Goal: Task Accomplishment & Management: Use online tool/utility

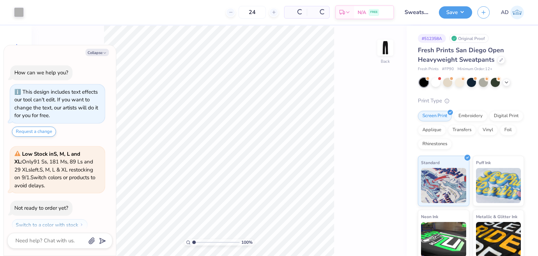
scroll to position [19, 0]
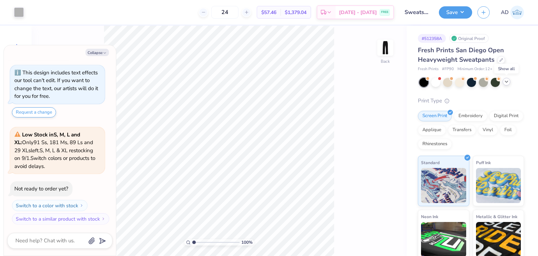
click at [503, 80] on div at bounding box center [507, 82] width 8 height 8
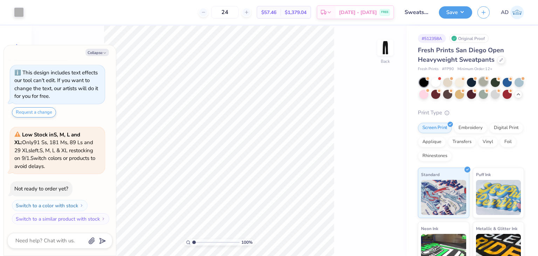
click at [484, 83] on div at bounding box center [483, 81] width 9 height 9
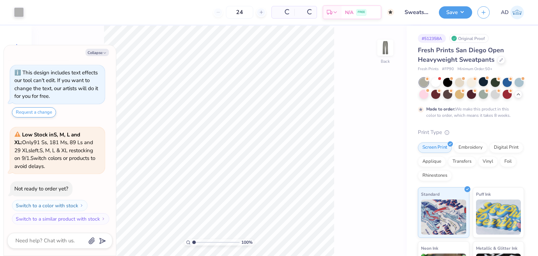
type textarea "x"
type input "50"
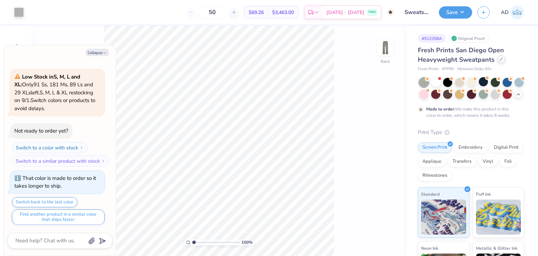
click at [502, 58] on div at bounding box center [502, 59] width 8 height 8
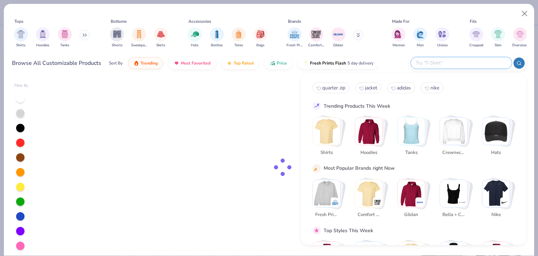
click at [461, 63] on input "text" at bounding box center [461, 63] width 92 height 8
type textarea "x"
type input "co"
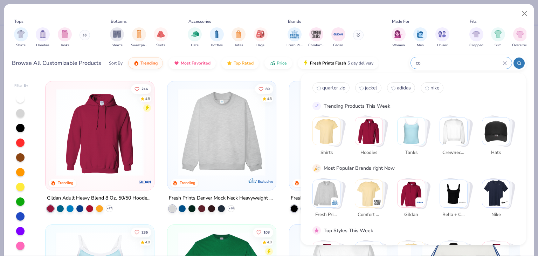
type textarea "x"
type input "comfort colors sweatpan"
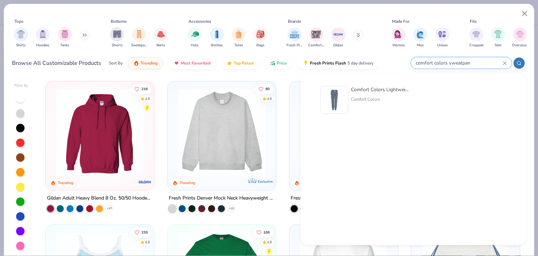
click at [504, 63] on icon at bounding box center [504, 62] width 3 height 3
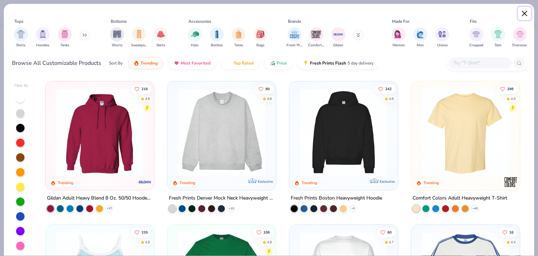
click at [525, 15] on button "Close" at bounding box center [524, 13] width 13 height 13
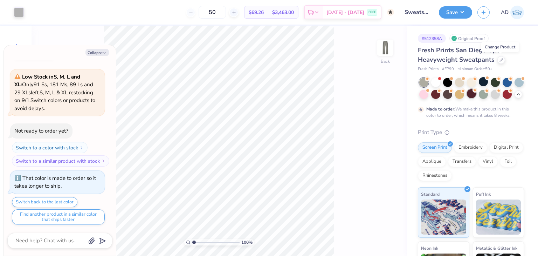
click at [476, 95] on div at bounding box center [471, 93] width 9 height 9
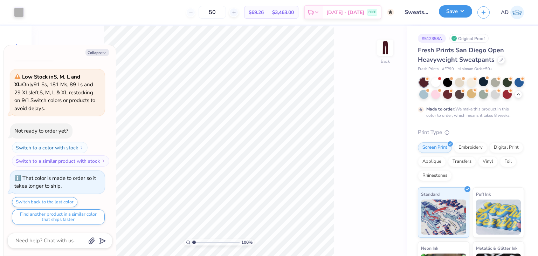
click at [456, 14] on button "Save" at bounding box center [455, 11] width 33 height 12
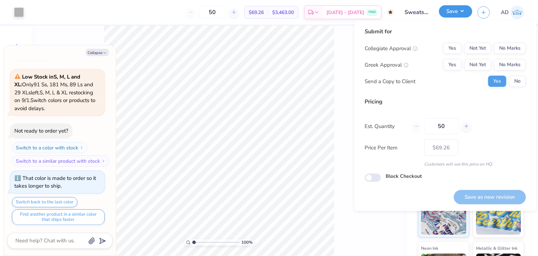
type textarea "x"
click at [500, 46] on button "No Marks" at bounding box center [510, 48] width 32 height 11
click at [500, 66] on button "No Marks" at bounding box center [510, 64] width 32 height 11
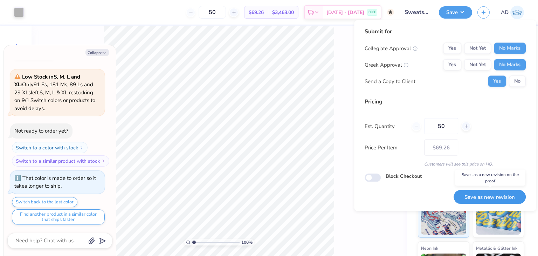
click at [479, 197] on button "Save as new revision" at bounding box center [490, 197] width 72 height 14
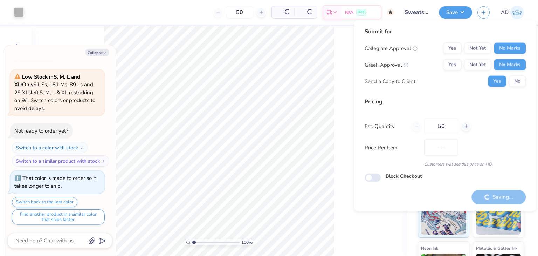
type input "$69.26"
type textarea "x"
type input "– –"
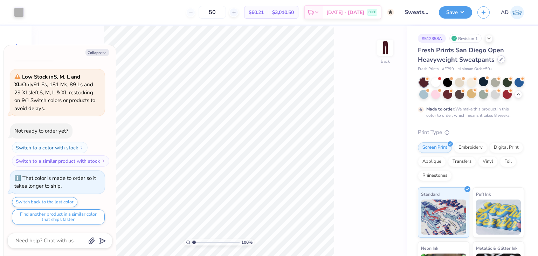
click at [499, 61] on div at bounding box center [502, 59] width 8 height 8
type textarea "x"
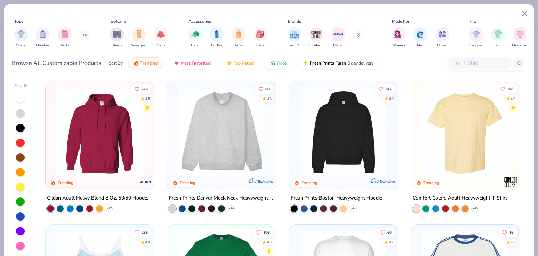
click at [472, 67] on div at bounding box center [480, 63] width 63 height 12
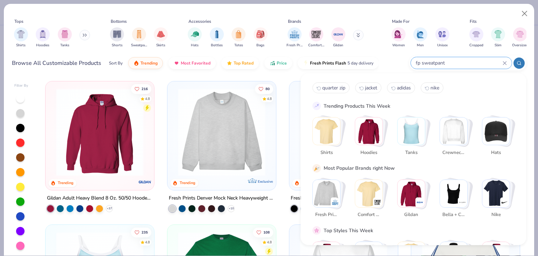
type input "fp sweatpant"
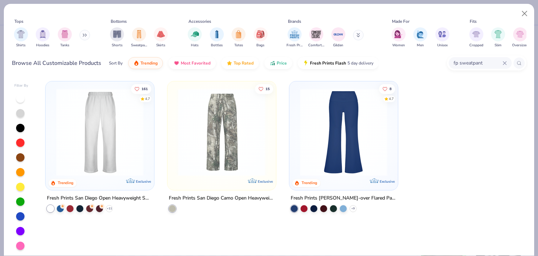
click at [343, 195] on div "Fresh Prints Katie Fold-over Flared Pants" at bounding box center [344, 198] width 106 height 9
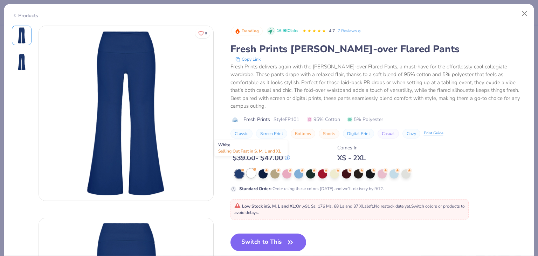
click at [251, 169] on div at bounding box center [251, 173] width 9 height 9
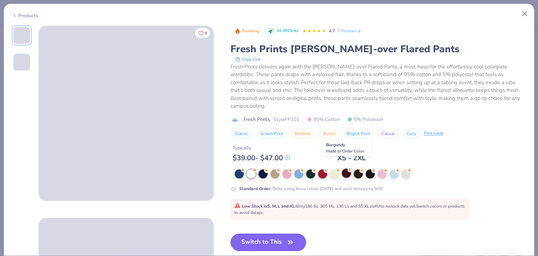
click at [347, 169] on div at bounding box center [346, 173] width 9 height 9
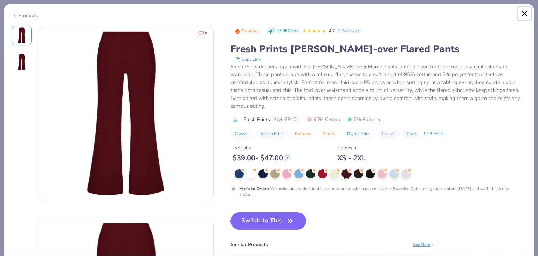
click at [526, 12] on button "Close" at bounding box center [524, 13] width 13 height 13
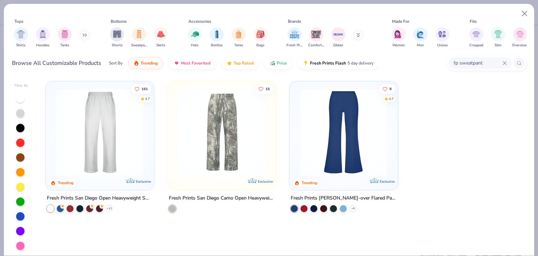
click at [77, 197] on div "Fresh Prints San Diego Open Heavyweight Sweatpants" at bounding box center [100, 198] width 106 height 9
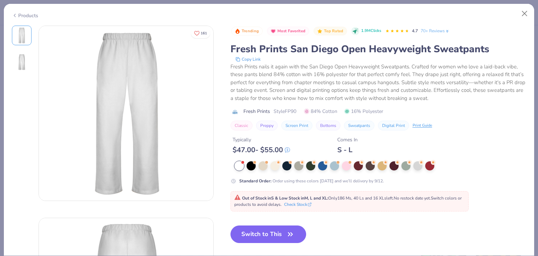
type textarea "x"
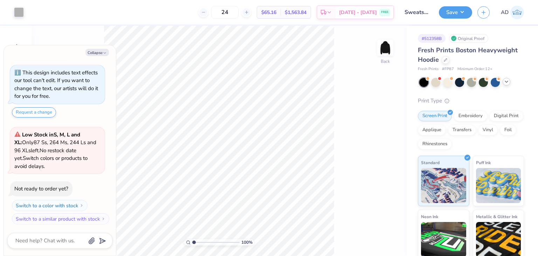
click at [510, 82] on div at bounding box center [507, 82] width 8 height 8
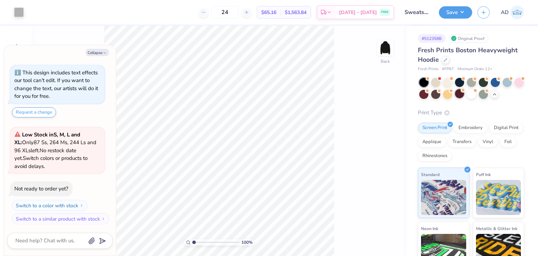
click at [464, 94] on div at bounding box center [459, 93] width 9 height 9
type textarea "x"
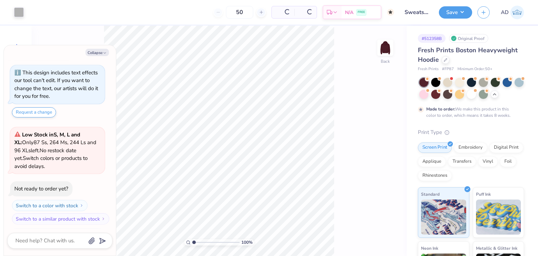
type input "50"
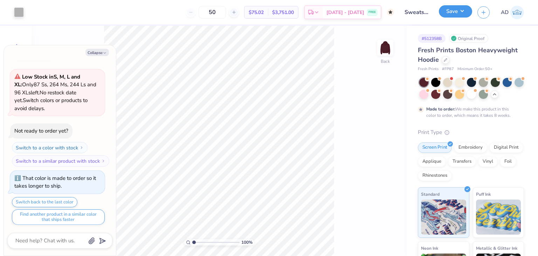
click at [452, 14] on button "Save" at bounding box center [455, 11] width 33 height 12
type textarea "x"
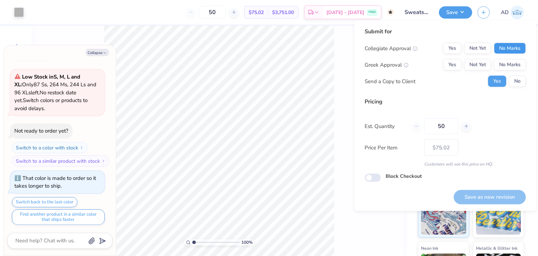
click at [495, 50] on button "No Marks" at bounding box center [510, 48] width 32 height 11
click at [505, 66] on button "No Marks" at bounding box center [510, 64] width 32 height 11
click at [482, 196] on button "Save as new revision" at bounding box center [490, 197] width 72 height 14
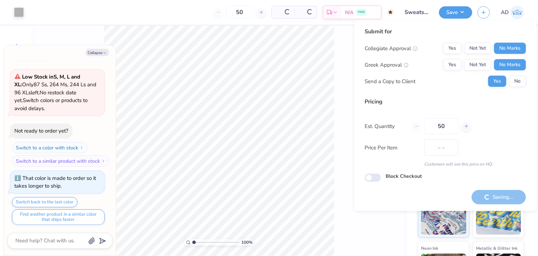
type input "$75.02"
type textarea "x"
checkbox input "true"
type input "– –"
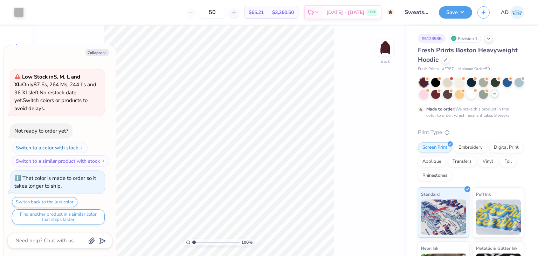
click at [498, 94] on icon at bounding box center [495, 94] width 6 height 6
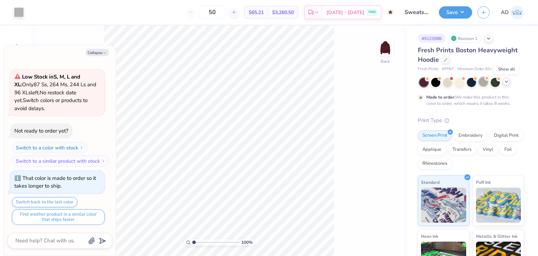
click at [482, 81] on div at bounding box center [483, 81] width 9 height 9
click at [98, 53] on button "Collapse" at bounding box center [96, 52] width 23 height 7
type textarea "x"
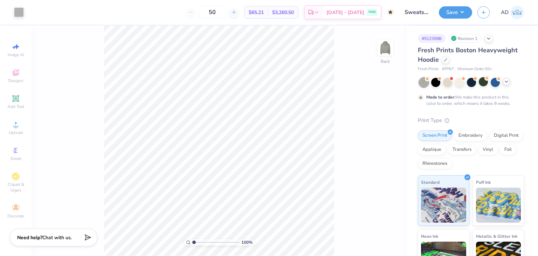
click at [506, 83] on icon at bounding box center [507, 82] width 6 height 6
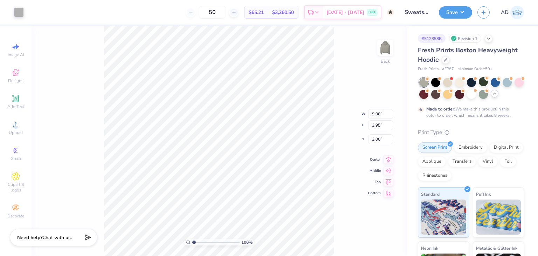
click at [11, 7] on div "Art colors" at bounding box center [12, 12] width 24 height 25
click at [20, 13] on div at bounding box center [19, 12] width 10 height 10
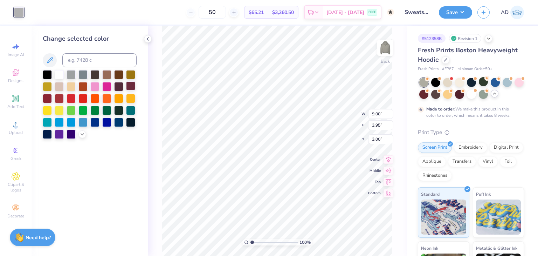
click at [131, 85] on div at bounding box center [130, 85] width 9 height 9
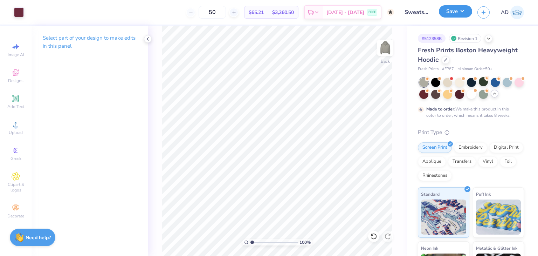
click at [449, 9] on button "Save" at bounding box center [455, 11] width 33 height 12
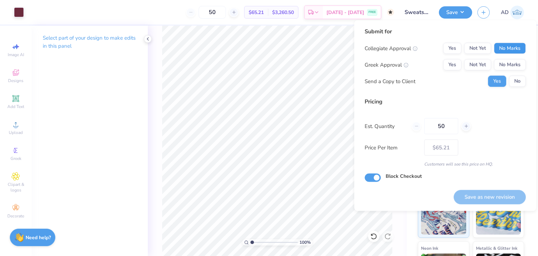
click at [502, 51] on button "No Marks" at bounding box center [510, 48] width 32 height 11
click at [505, 59] on button "No Marks" at bounding box center [510, 64] width 32 height 11
click at [474, 194] on button "Save as new revision" at bounding box center [490, 197] width 72 height 14
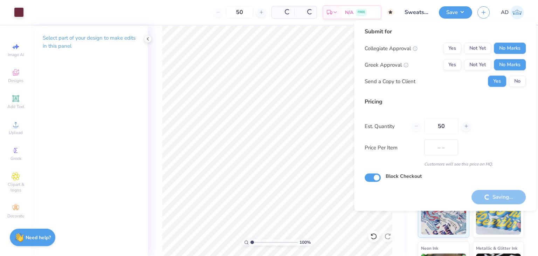
type input "$65.21"
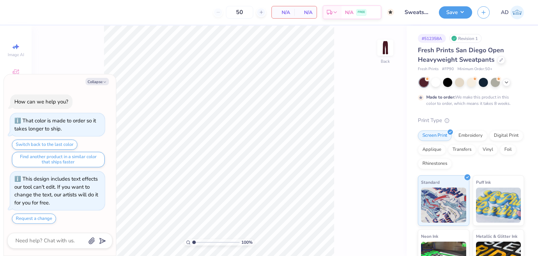
type textarea "x"
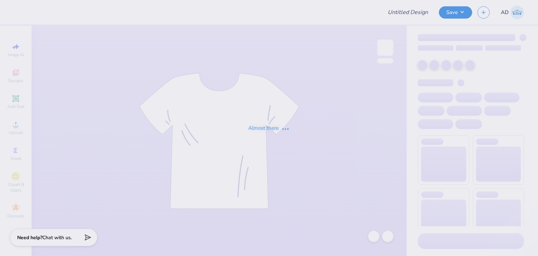
type input "Sweatsets for Lambda Theta Alpha"
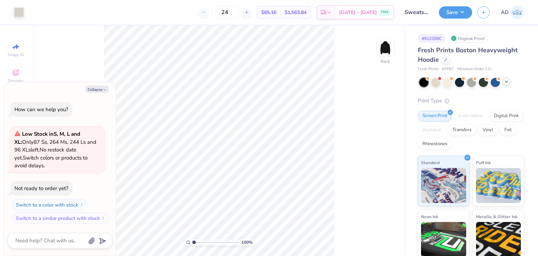
click at [505, 84] on div at bounding box center [507, 82] width 8 height 8
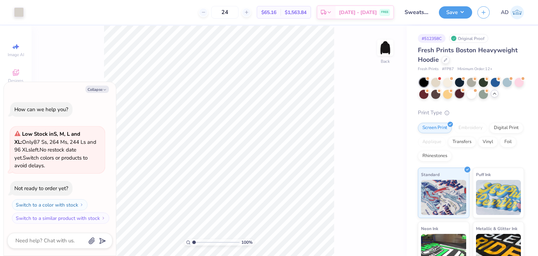
click at [464, 94] on div at bounding box center [459, 93] width 9 height 9
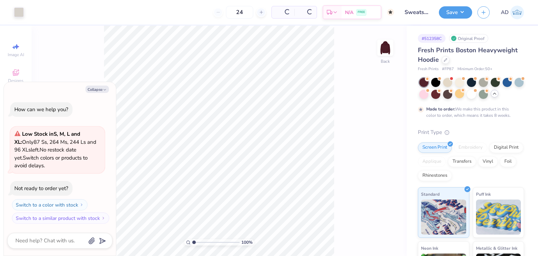
type textarea "x"
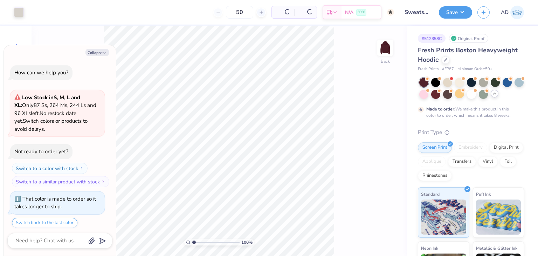
type input "50"
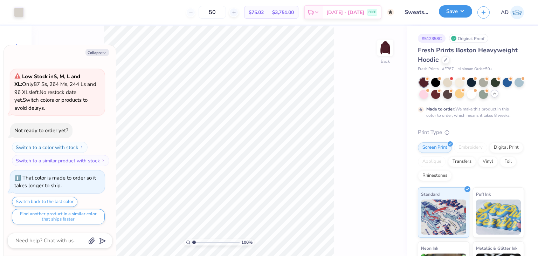
click at [447, 9] on button "Save" at bounding box center [455, 11] width 33 height 12
type textarea "x"
type input "14.10"
type input "4.63"
click at [460, 13] on button "Save" at bounding box center [455, 11] width 33 height 12
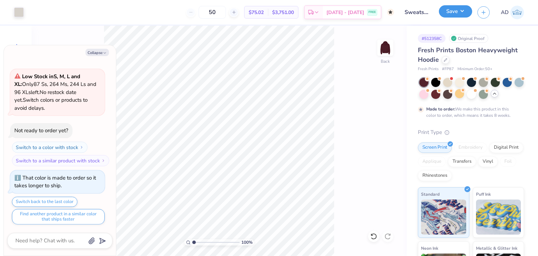
type textarea "x"
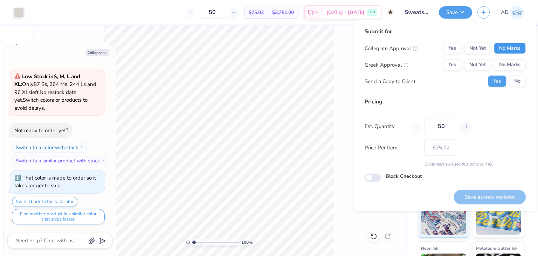
click at [504, 46] on button "No Marks" at bounding box center [510, 48] width 32 height 11
click at [505, 63] on button "No Marks" at bounding box center [510, 64] width 32 height 11
click at [479, 196] on button "Save as new revision" at bounding box center [490, 197] width 72 height 14
type input "$75.02"
type textarea "x"
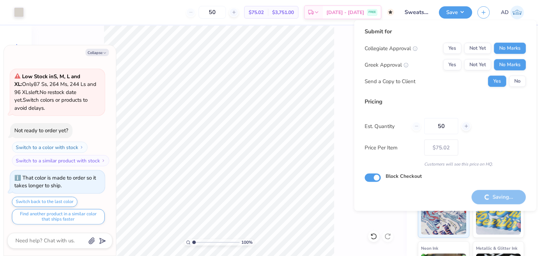
checkbox input "true"
type input "– –"
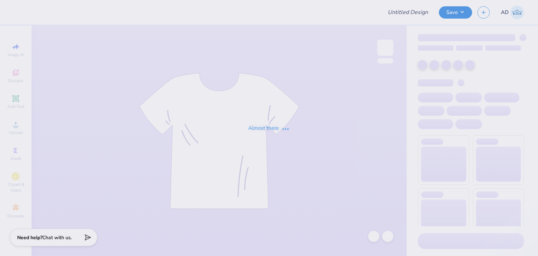
type input "Sweatsets for Lambda Theta Alpha"
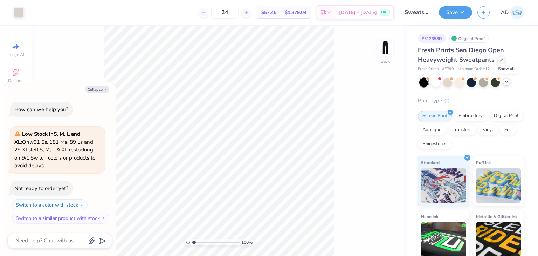
click at [506, 83] on icon at bounding box center [507, 82] width 6 height 6
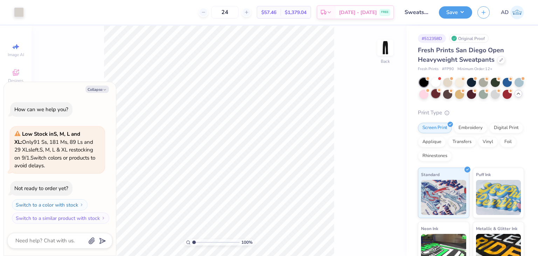
click at [440, 93] on div at bounding box center [435, 93] width 9 height 9
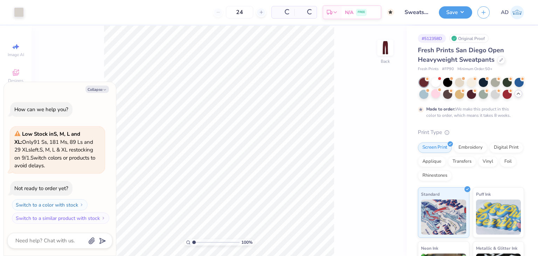
type textarea "x"
type input "50"
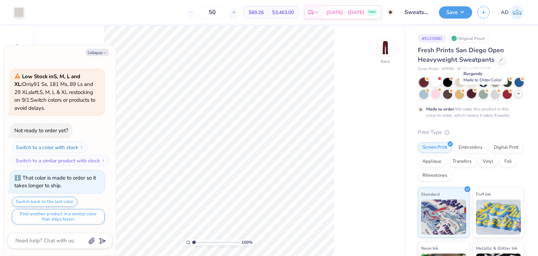
click at [476, 94] on div at bounding box center [471, 93] width 9 height 9
click at [467, 10] on button "Save" at bounding box center [455, 11] width 33 height 12
type textarea "x"
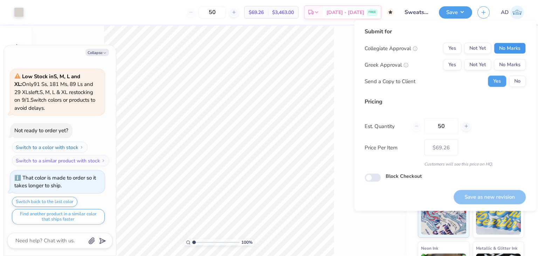
click at [505, 51] on button "No Marks" at bounding box center [510, 48] width 32 height 11
click at [511, 68] on button "No Marks" at bounding box center [510, 64] width 32 height 11
click at [492, 198] on button "Save as new revision" at bounding box center [490, 197] width 72 height 14
type input "$69.26"
type textarea "x"
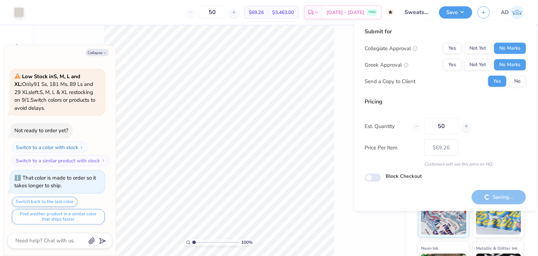
type input "– –"
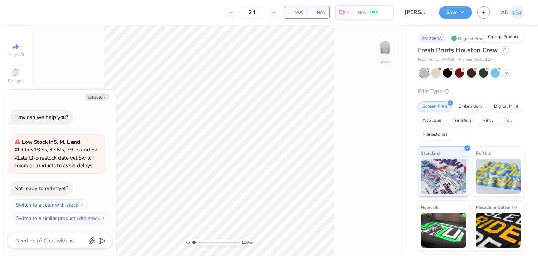
click at [504, 50] on icon at bounding box center [505, 50] width 4 height 4
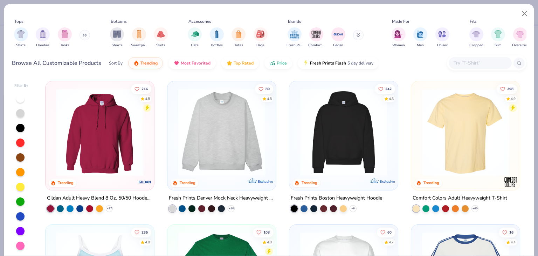
type textarea "x"
click at [470, 64] on input "text" at bounding box center [480, 63] width 54 height 8
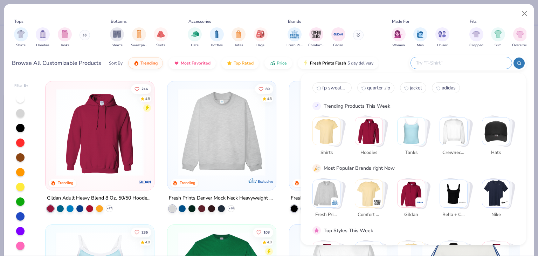
type input "g"
type textarea "x"
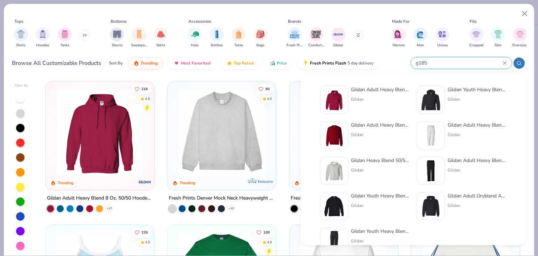
type input "g185"
click at [385, 127] on div "Gildan Adult Heavy Blend Adult 8 Oz. 50/50 Fleece Crew" at bounding box center [380, 124] width 59 height 7
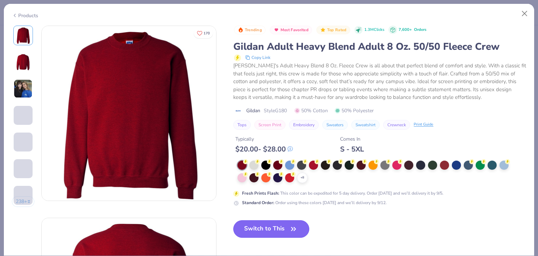
click at [273, 230] on button "Switch to This" at bounding box center [271, 229] width 76 height 18
click at [293, 225] on icon "button" at bounding box center [294, 229] width 10 height 10
click at [289, 227] on icon "button" at bounding box center [294, 229] width 10 height 10
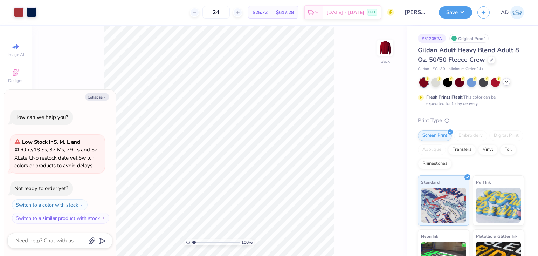
click at [505, 81] on icon at bounding box center [507, 82] width 6 height 6
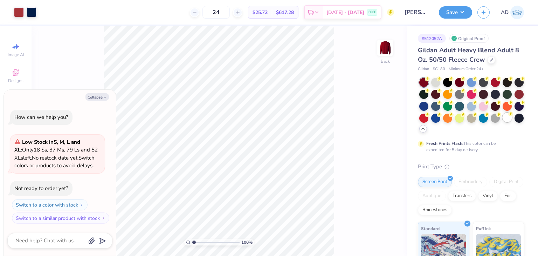
click at [503, 122] on div at bounding box center [507, 117] width 9 height 9
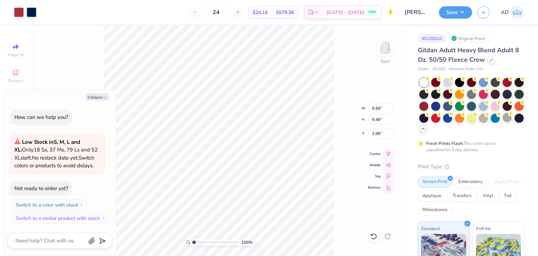
type textarea "x"
type input "9.59"
type input "9.49"
type textarea "x"
type input "5.19"
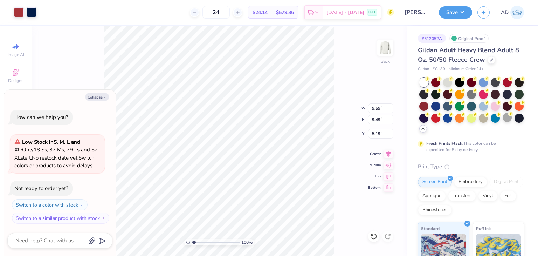
type textarea "x"
type input "3.00"
click at [458, 10] on button "Save" at bounding box center [455, 11] width 33 height 12
type textarea "x"
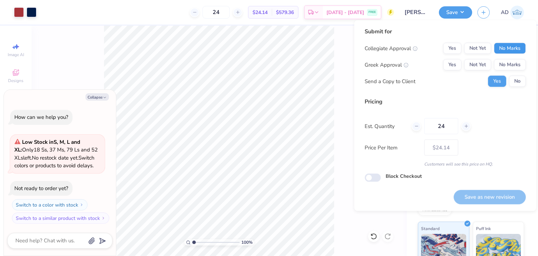
click at [514, 49] on button "No Marks" at bounding box center [510, 48] width 32 height 11
click at [514, 64] on button "No Marks" at bounding box center [510, 64] width 32 height 11
click at [496, 194] on button "Save as new revision" at bounding box center [490, 197] width 72 height 14
type input "$24.14"
type textarea "x"
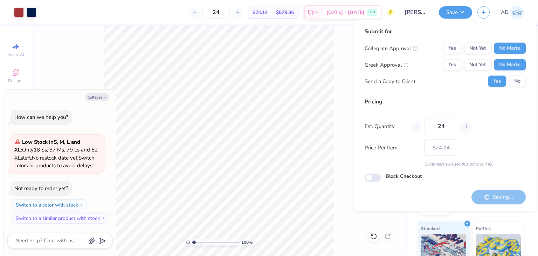
type input "– –"
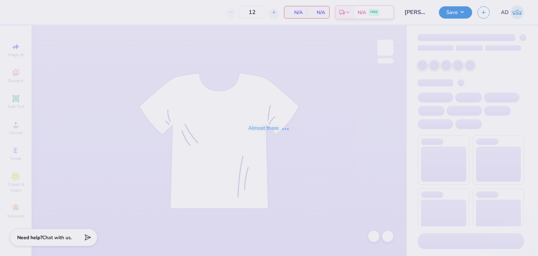
type input "[PERSON_NAME] : [GEOGRAPHIC_DATA]"
type input "24"
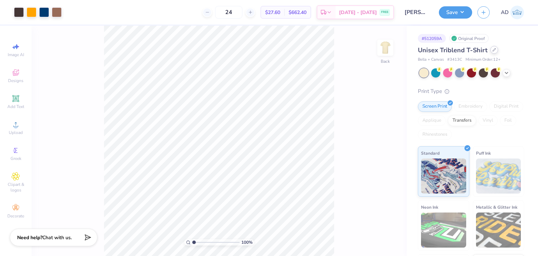
click at [493, 51] on icon at bounding box center [495, 50] width 4 height 4
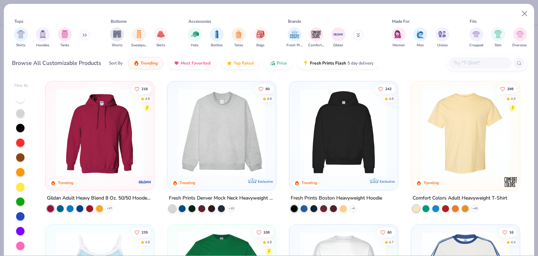
click at [471, 60] on input "text" at bounding box center [480, 63] width 54 height 8
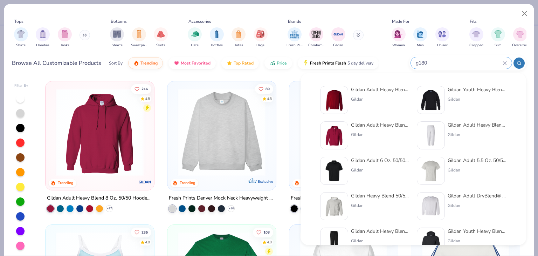
type input "g180"
click at [385, 90] on div "Gildan Adult Heavy Blend Adult 8 Oz. 50/50 Fleece Crew" at bounding box center [380, 89] width 59 height 7
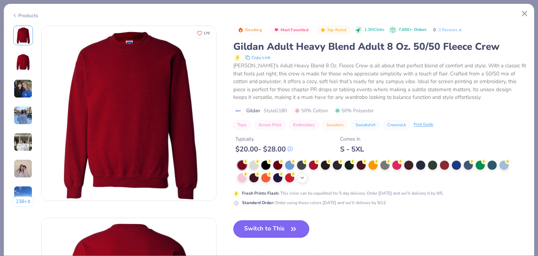
click at [302, 177] on icon at bounding box center [303, 178] width 6 height 6
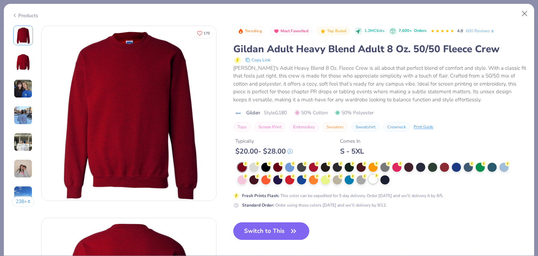
click at [375, 176] on circle at bounding box center [376, 175] width 5 height 5
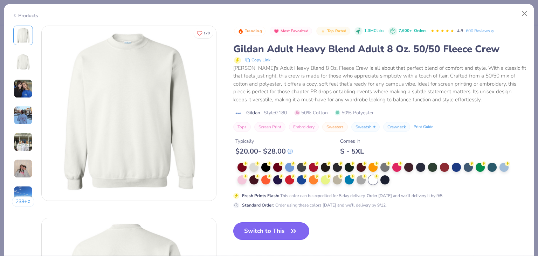
click at [283, 228] on button "Switch to This" at bounding box center [271, 231] width 76 height 18
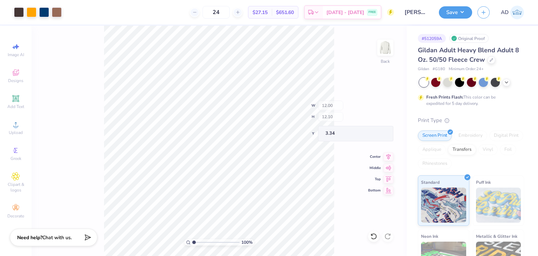
type input "3.34"
click at [461, 11] on button "Save" at bounding box center [455, 11] width 33 height 12
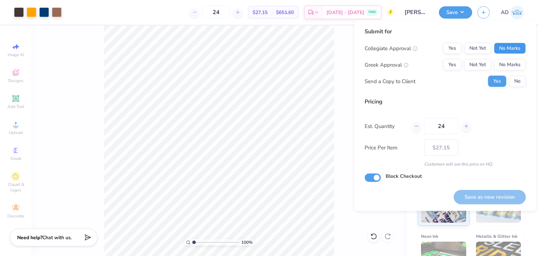
click at [512, 48] on button "No Marks" at bounding box center [510, 48] width 32 height 11
click at [511, 63] on button "No Marks" at bounding box center [510, 64] width 32 height 11
click at [480, 198] on button "Save as new revision" at bounding box center [490, 197] width 72 height 14
type input "$27.15"
